Goal: Check status: Check status

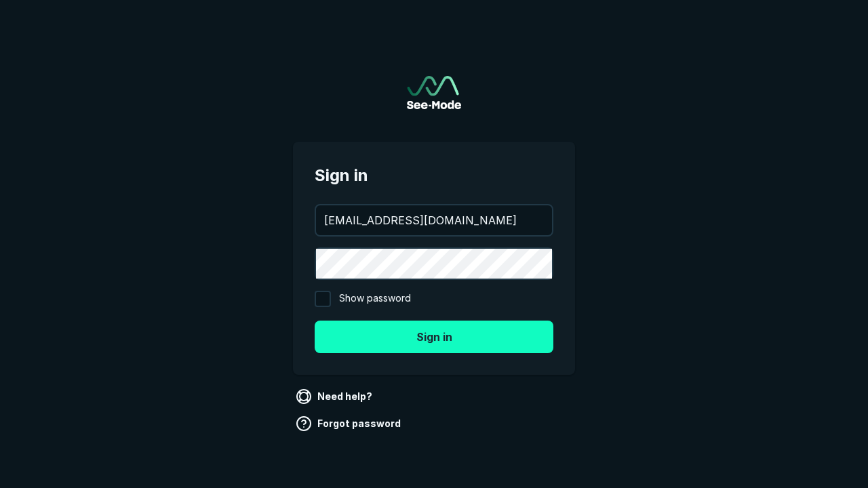
click at [434, 336] on button "Sign in" at bounding box center [434, 337] width 239 height 33
